Goal: Task Accomplishment & Management: Manage account settings

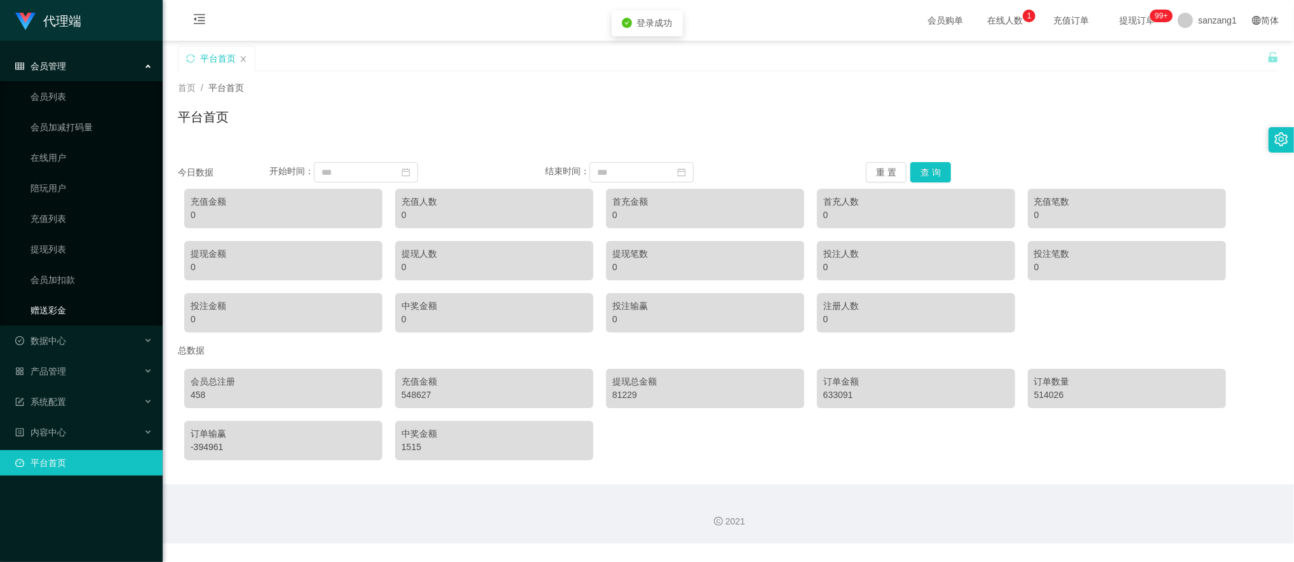
drag, startPoint x: 49, startPoint y: 308, endPoint x: 51, endPoint y: 301, distance: 7.2
click at [49, 308] on link "赠送彩金" at bounding box center [91, 309] width 122 height 25
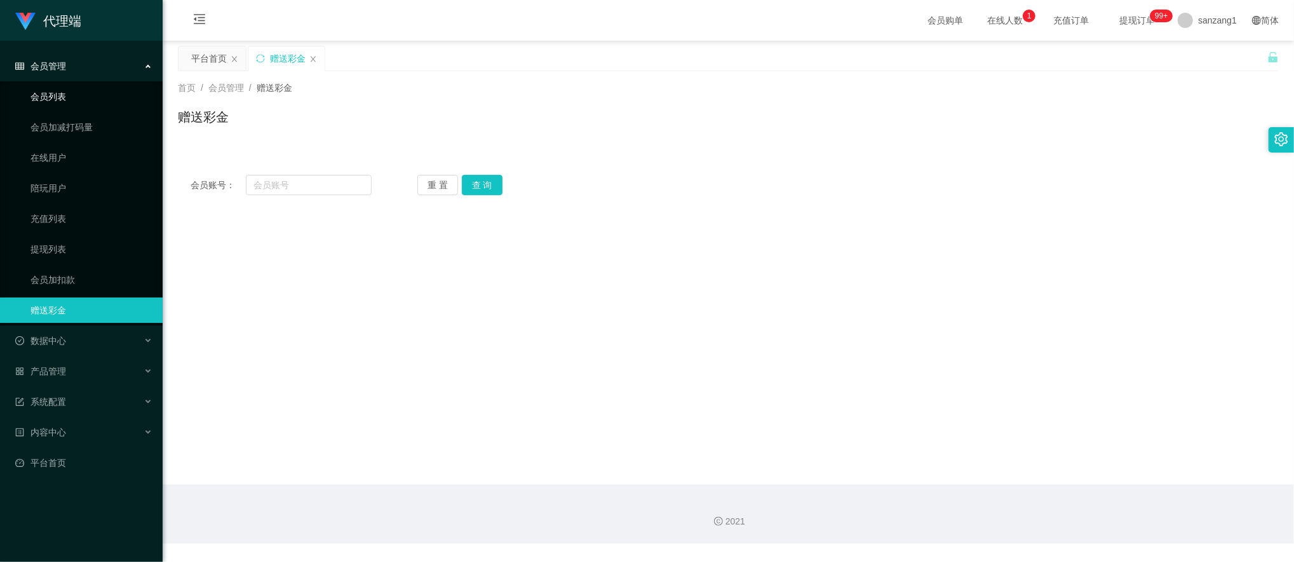
click at [57, 100] on link "会员列表" at bounding box center [91, 96] width 122 height 25
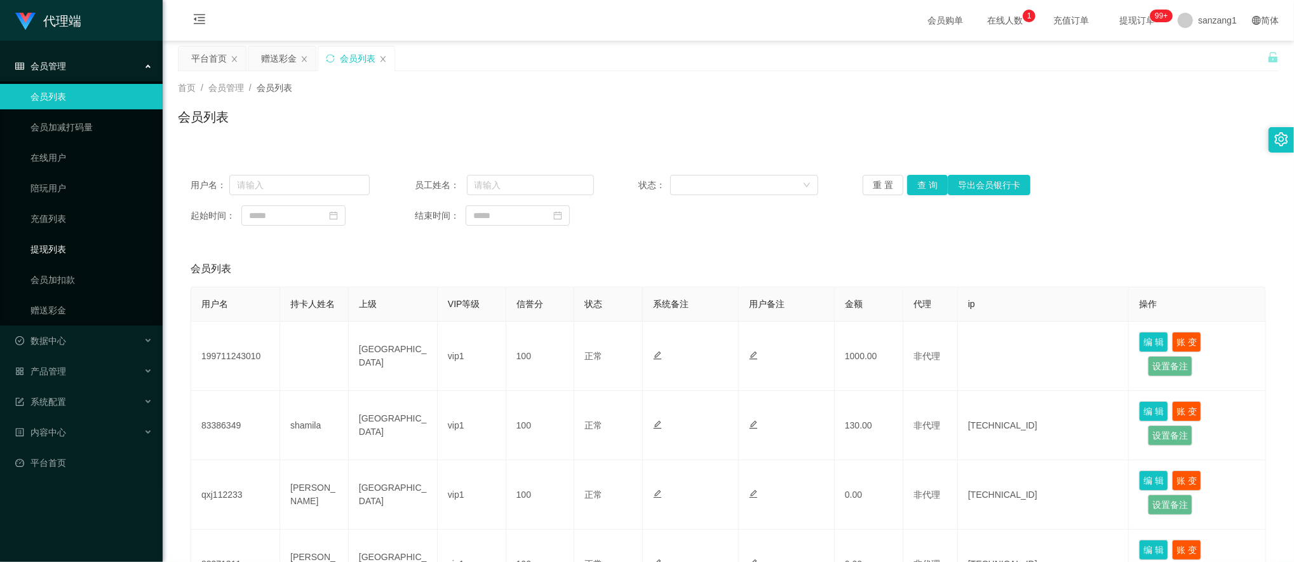
click at [51, 243] on link "提现列表" at bounding box center [91, 248] width 122 height 25
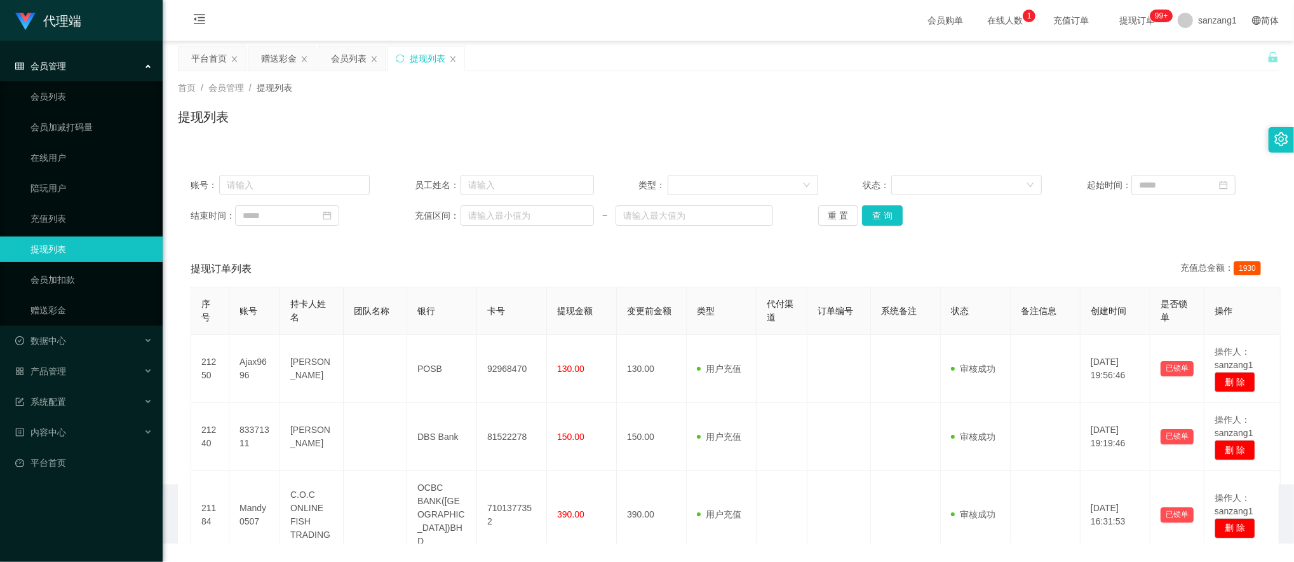
click at [56, 61] on span "会员管理" at bounding box center [40, 66] width 51 height 10
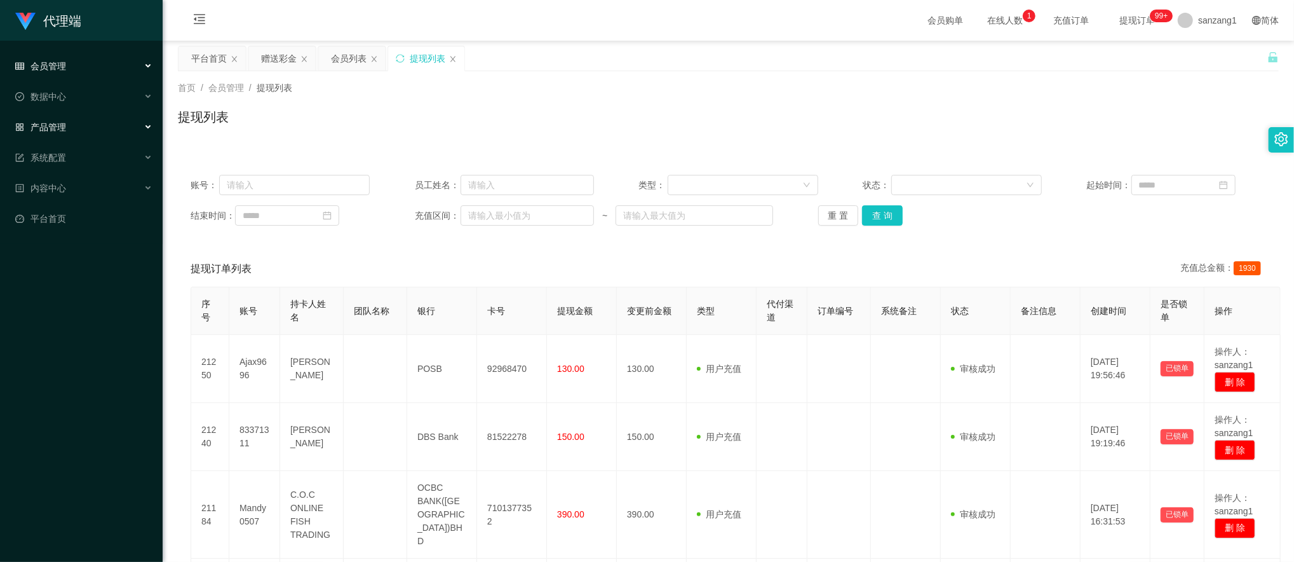
click at [64, 122] on span "产品管理" at bounding box center [40, 127] width 51 height 10
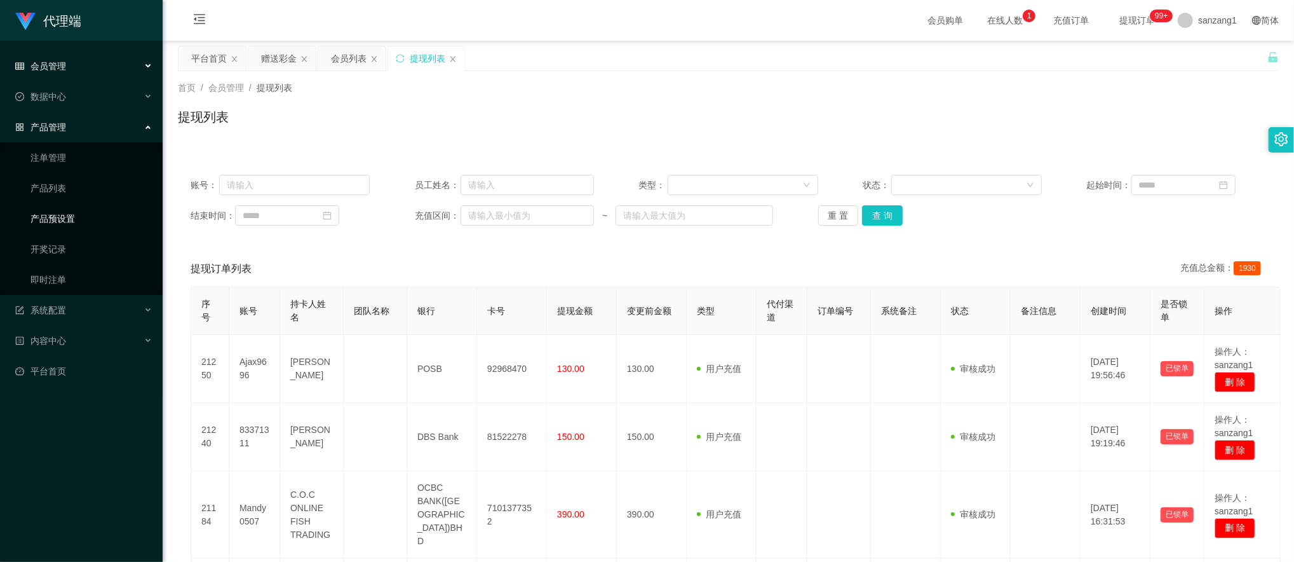
click at [61, 213] on link "产品预设置" at bounding box center [91, 218] width 122 height 25
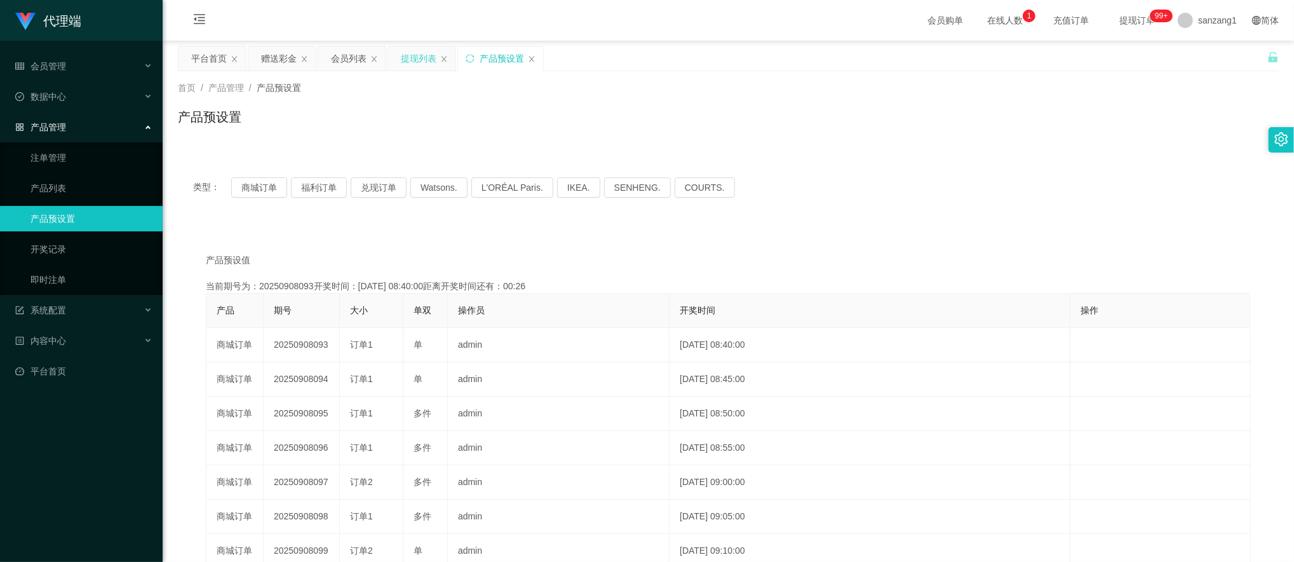
click at [412, 62] on div "提现列表" at bounding box center [419, 58] width 36 height 24
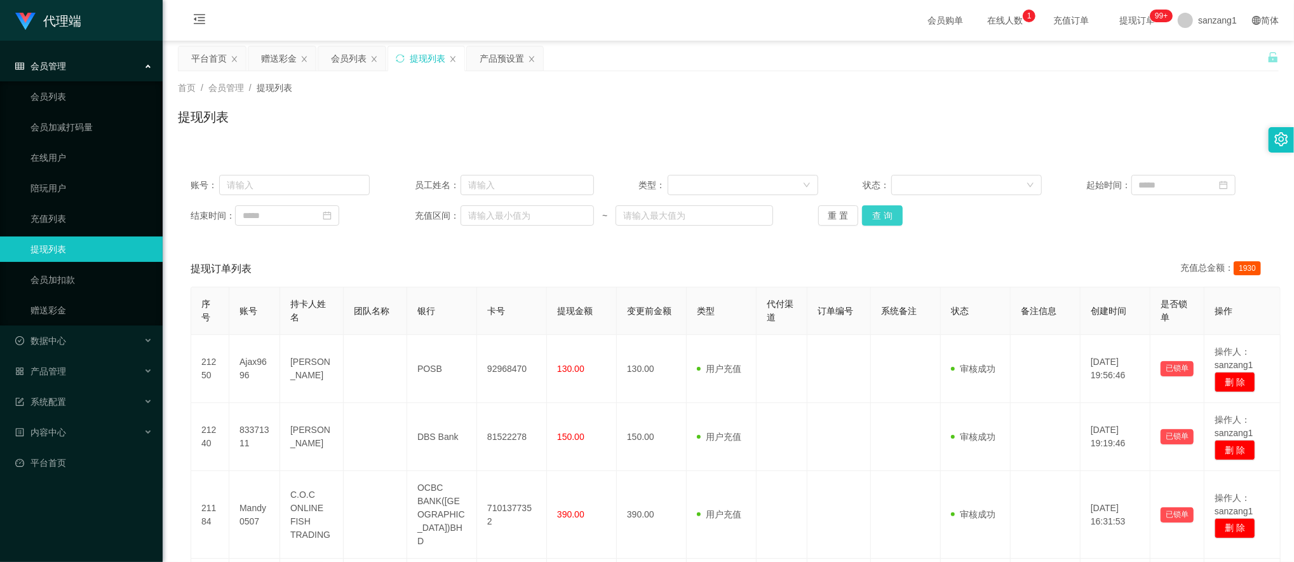
click at [870, 208] on button "查 询" at bounding box center [882, 215] width 41 height 20
click at [271, 64] on div "赠送彩金" at bounding box center [279, 58] width 36 height 24
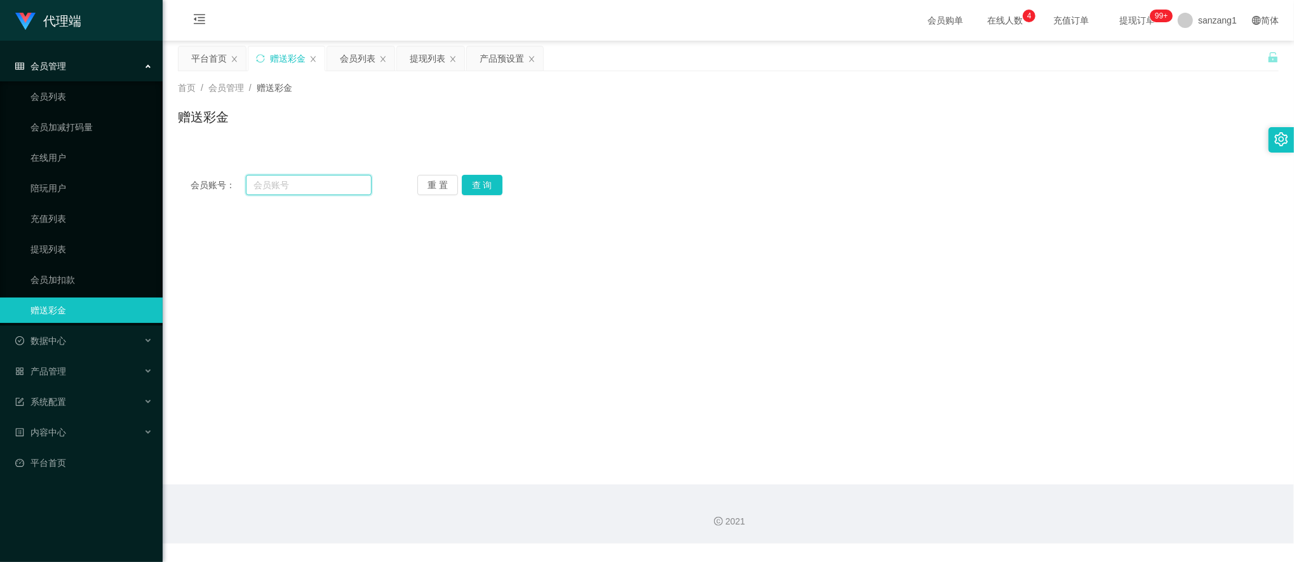
click at [301, 184] on input "text" at bounding box center [309, 185] width 126 height 20
paste input "90876377"
click at [475, 189] on button "查 询" at bounding box center [482, 185] width 41 height 20
drag, startPoint x: 319, startPoint y: 191, endPoint x: 232, endPoint y: 187, distance: 87.2
click at [232, 187] on div "会员账号： 90876377" at bounding box center [281, 185] width 181 height 20
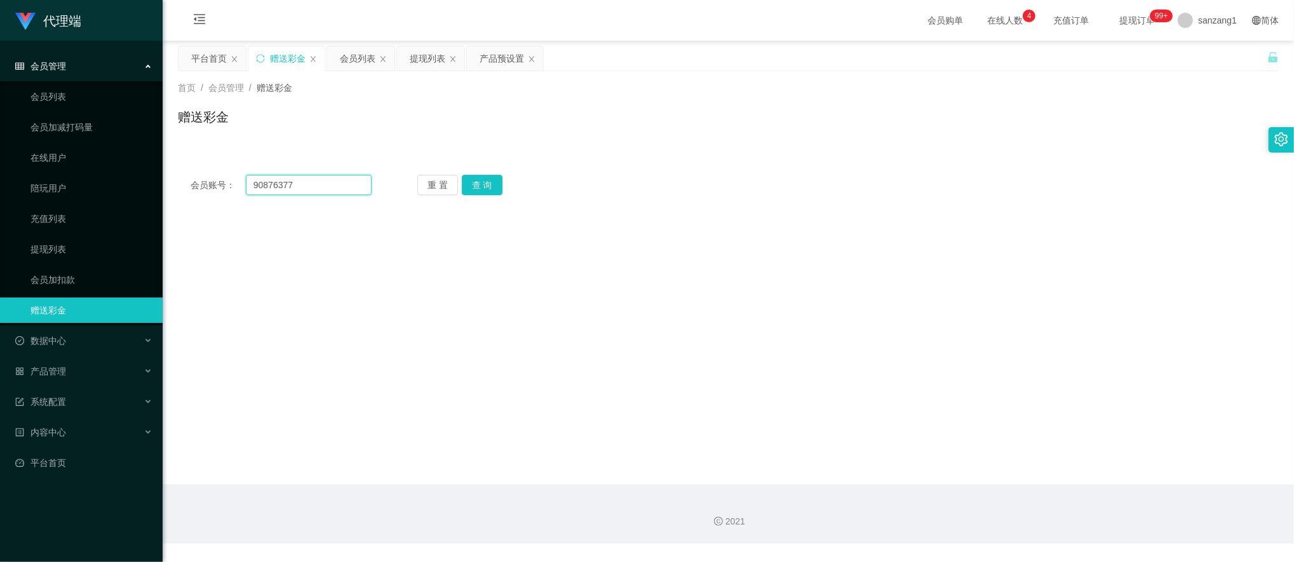
paste input "Colalin199"
type input "Colalin1997"
click at [468, 186] on button "查 询" at bounding box center [482, 185] width 41 height 20
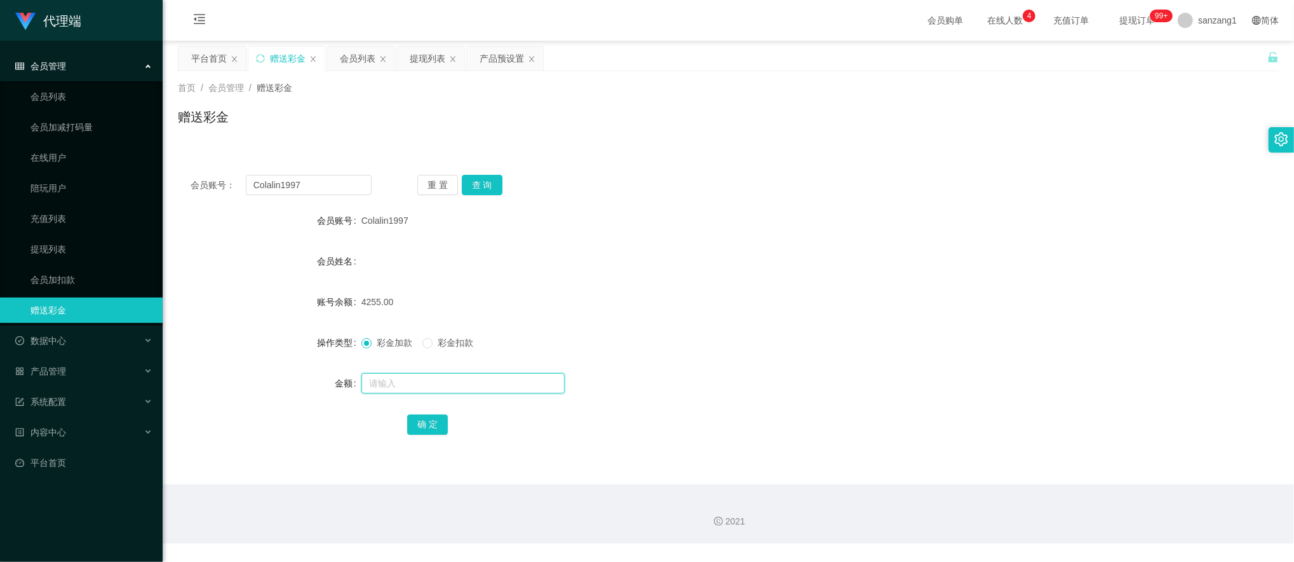
click at [384, 384] on input "text" at bounding box center [463, 383] width 203 height 20
type input "263"
click at [416, 423] on button "确 定" at bounding box center [427, 424] width 41 height 20
